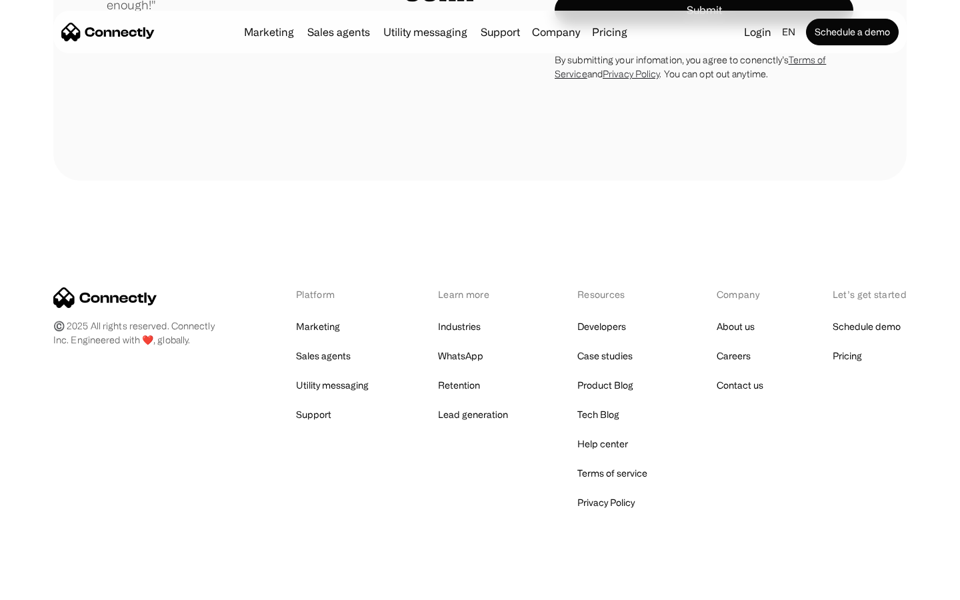
scroll to position [3775, 0]
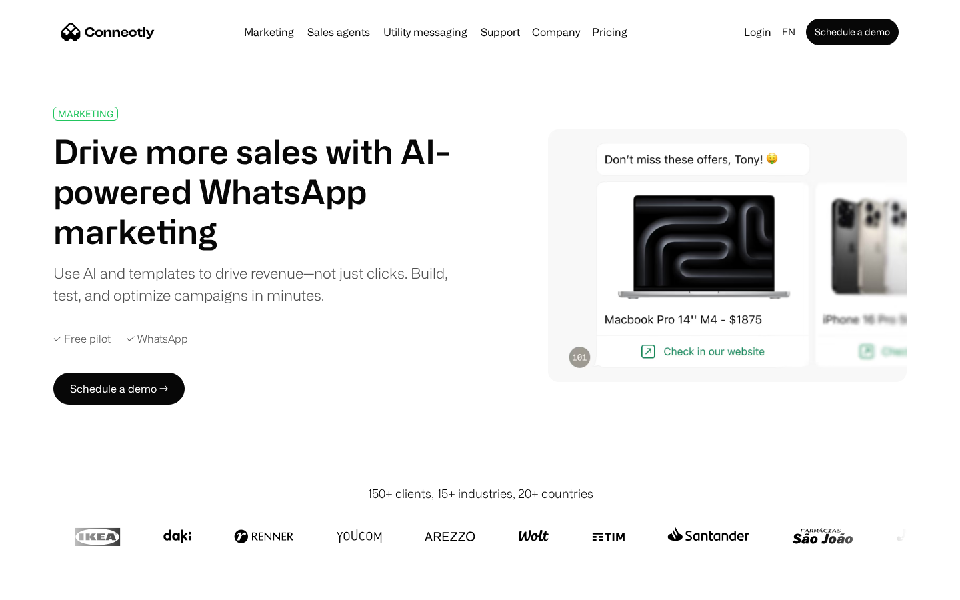
scroll to position [4742, 0]
